Goal: Find specific page/section: Find specific page/section

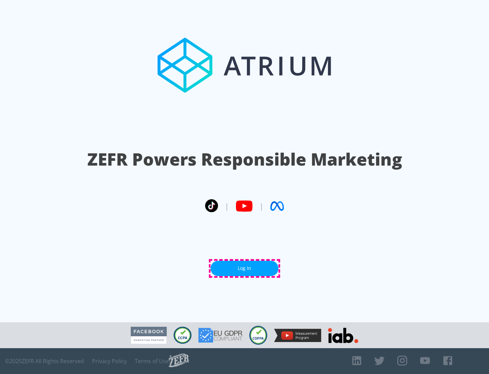
click at [245, 268] on link "Log In" at bounding box center [245, 267] width 68 height 15
